Goal: Transaction & Acquisition: Purchase product/service

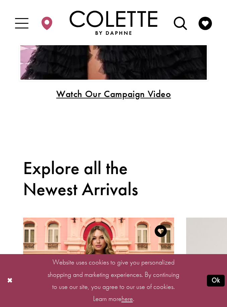
scroll to position [456, 0]
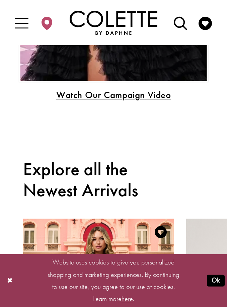
click at [31, 23] on span "Toggle Main Navigation Menu" at bounding box center [21, 22] width 19 height 21
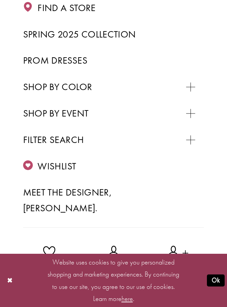
scroll to position [129, 0]
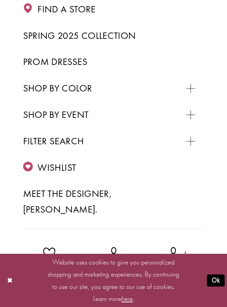
click at [66, 64] on span "Prom Dresses" at bounding box center [55, 62] width 64 height 12
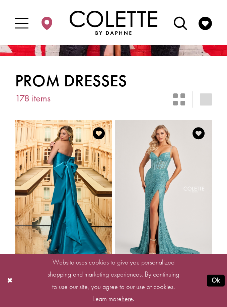
scroll to position [110, 0]
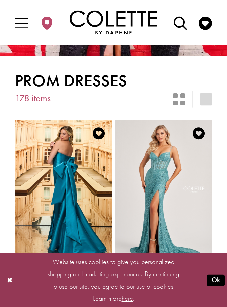
click at [189, 100] on div "Layout Controls" at bounding box center [179, 99] width 27 height 27
click at [182, 98] on icon "Switch layout to 2 columns" at bounding box center [179, 100] width 12 height 12
click at [212, 102] on icon "Switch layout to 1 columns" at bounding box center [206, 100] width 12 height 12
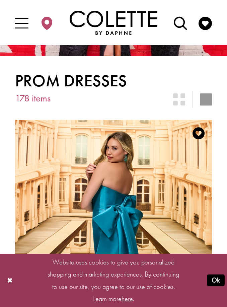
click at [185, 96] on icon "Switch layout to 2 columns" at bounding box center [179, 99] width 12 height 12
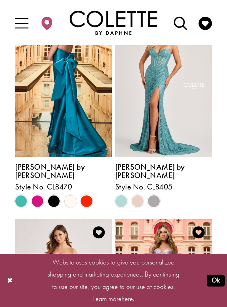
scroll to position [213, 0]
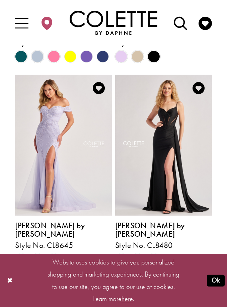
click at [22, 27] on icon "Toggle Main Navigation Menu" at bounding box center [21, 23] width 13 height 13
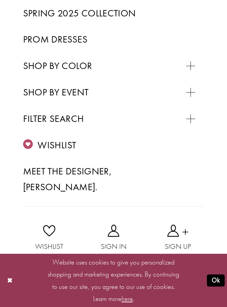
scroll to position [224, 0]
click at [74, 100] on span "PROM DRESSES" at bounding box center [59, 105] width 56 height 11
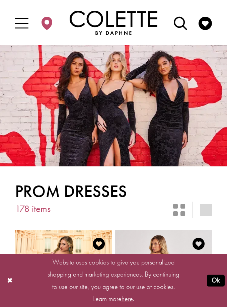
click at [210, 282] on button "Ok" at bounding box center [216, 281] width 18 height 12
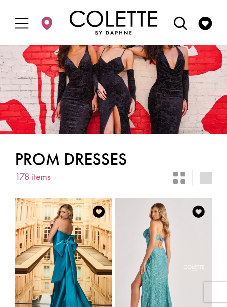
scroll to position [32, 0]
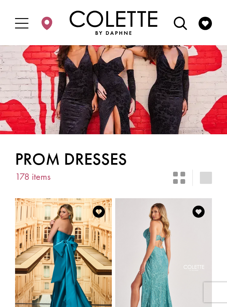
click at [41, 178] on span "178 items" at bounding box center [33, 177] width 36 height 10
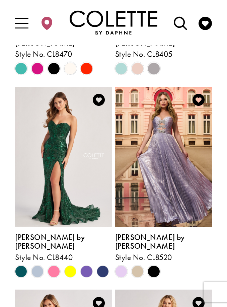
scroll to position [347, 0]
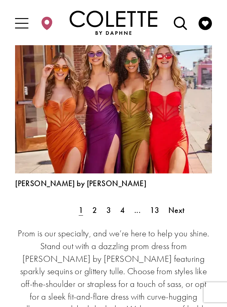
click at [92, 205] on span "2" at bounding box center [94, 210] width 4 height 10
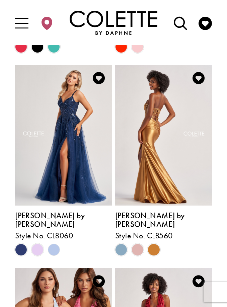
scroll to position [369, 0]
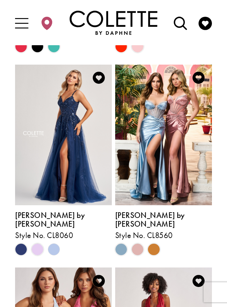
click at [48, 242] on polygon "Product List" at bounding box center [54, 250] width 16 height 16
click at [56, 242] on polygon "Product List" at bounding box center [54, 250] width 16 height 16
click at [53, 242] on polygon "Product List" at bounding box center [54, 250] width 16 height 16
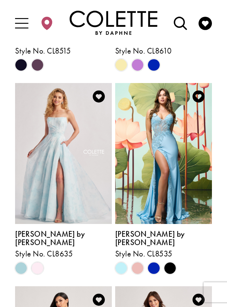
scroll to position [958, 0]
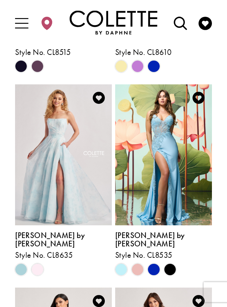
click at [60, 231] on span "Colette by Daphne" at bounding box center [50, 240] width 70 height 18
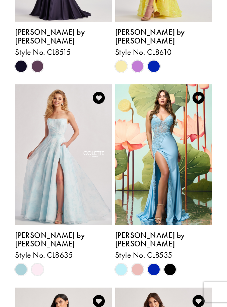
scroll to position [980, 0]
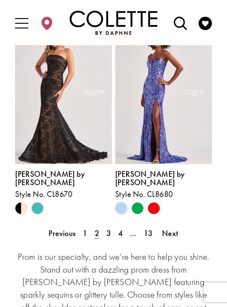
click at [115, 226] on link "3" at bounding box center [109, 234] width 12 height 16
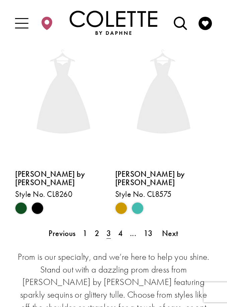
scroll to position [185, 0]
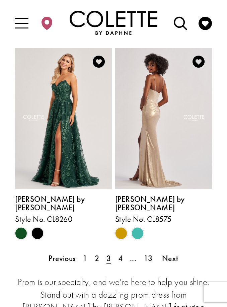
click at [124, 251] on link "4" at bounding box center [121, 259] width 12 height 16
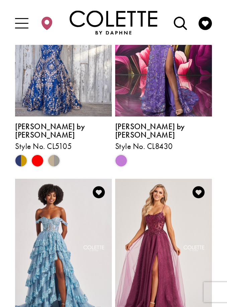
scroll to position [663, 0]
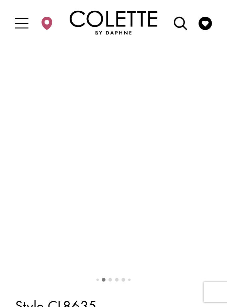
scroll to position [53, 0]
